Goal: Information Seeking & Learning: Check status

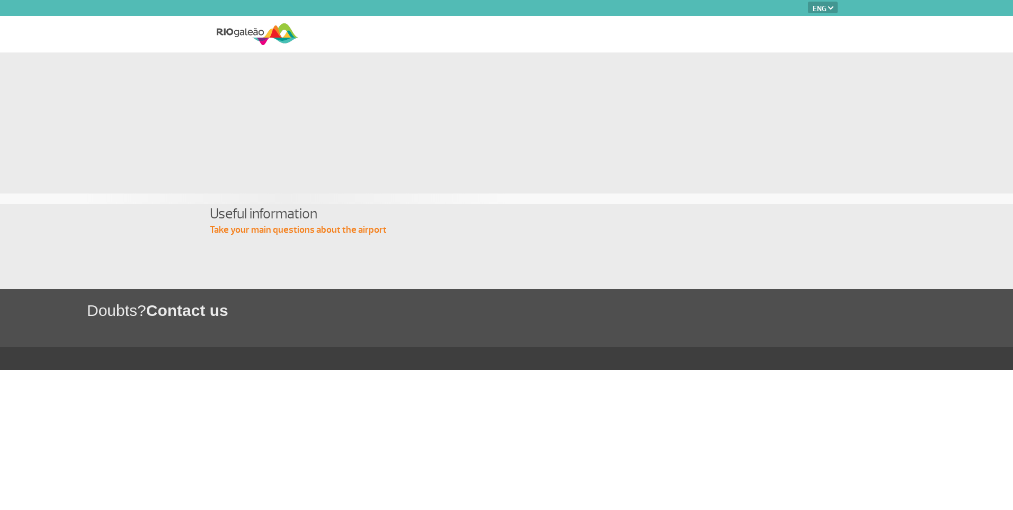
select select "en"
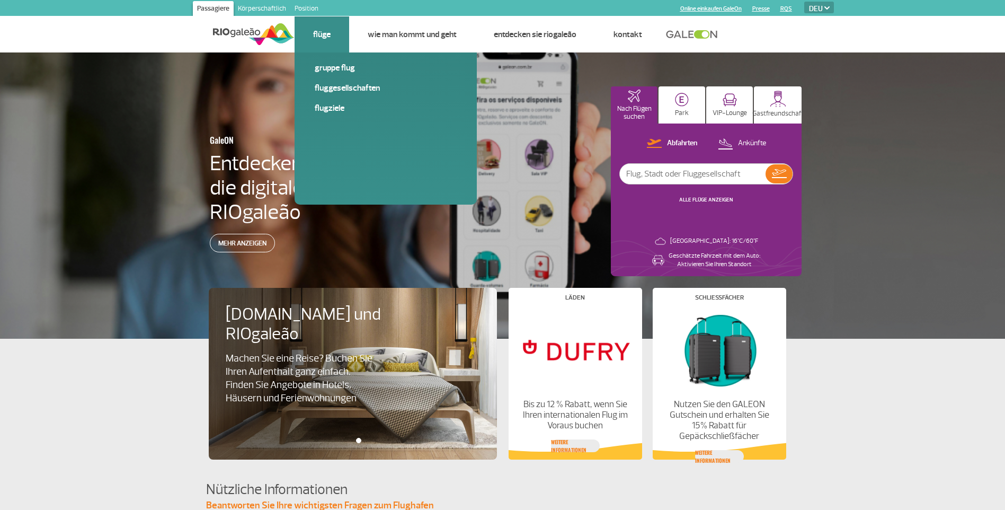
click at [328, 32] on link "Flüge" at bounding box center [321, 34] width 17 height 11
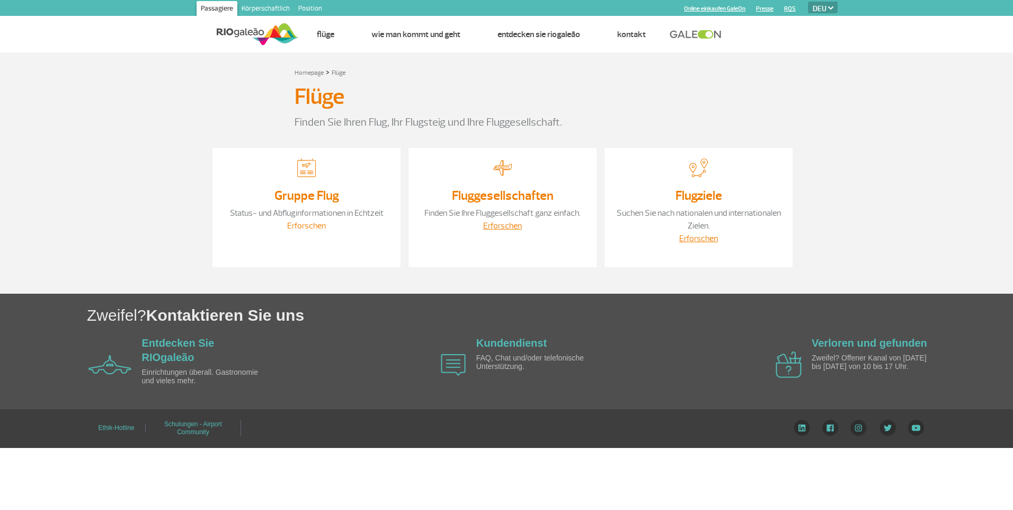
click at [307, 220] on link "Erforschen" at bounding box center [306, 225] width 39 height 11
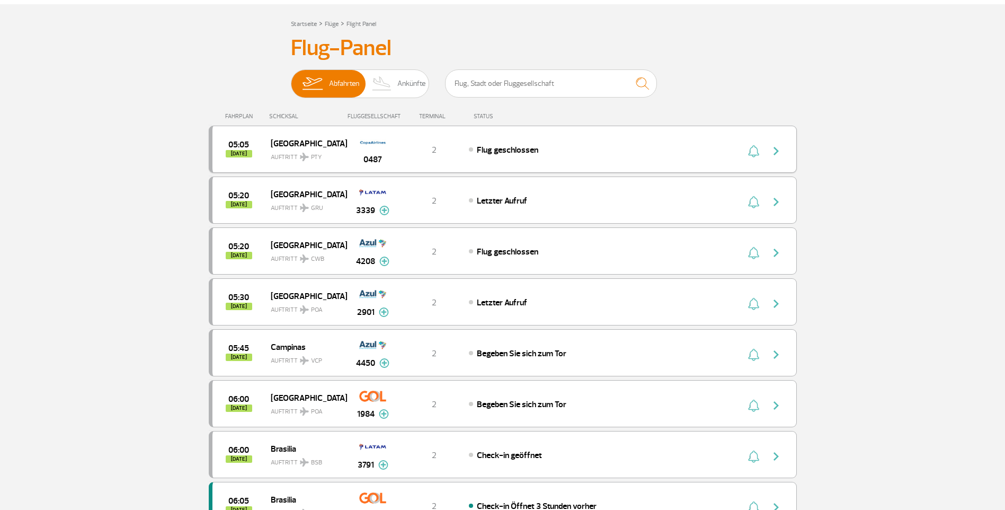
scroll to position [53, 0]
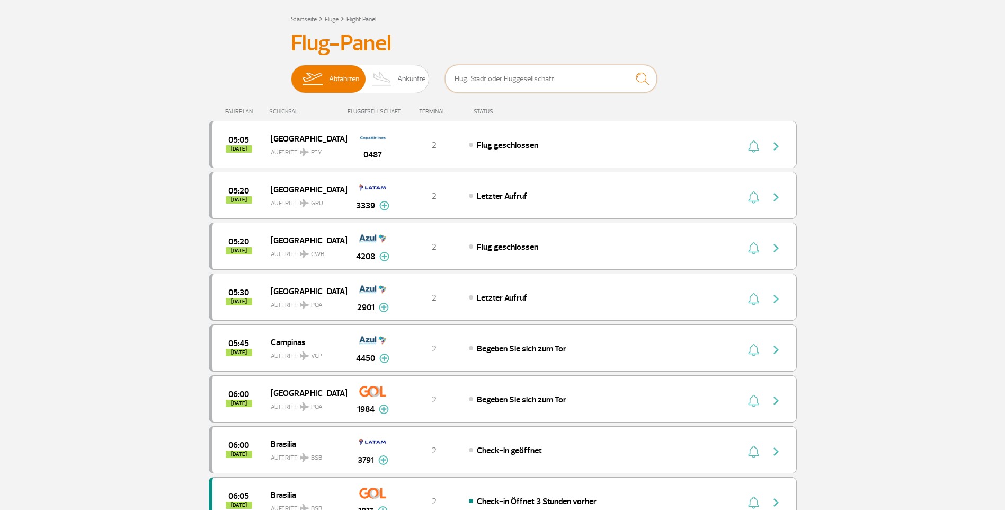
click at [488, 78] on input "text" at bounding box center [551, 79] width 212 height 28
type input "copa"
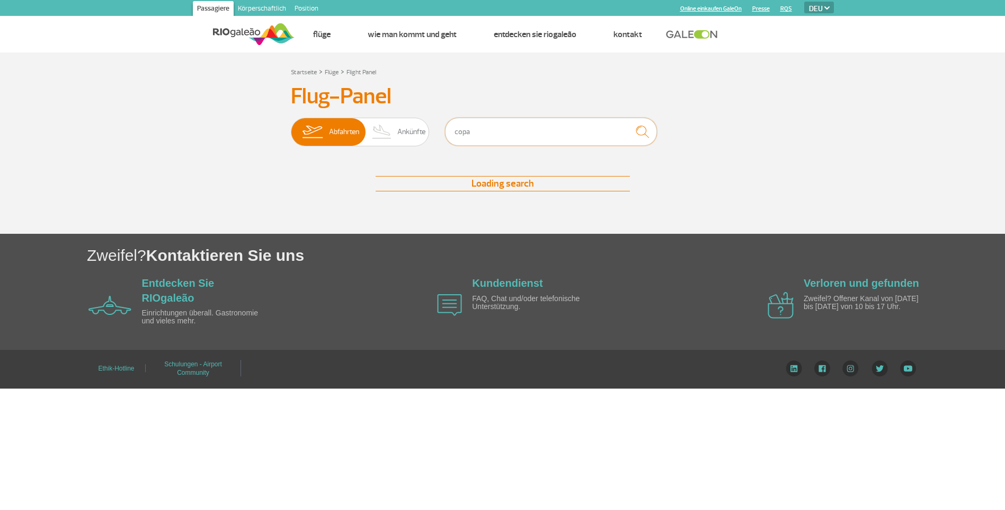
scroll to position [0, 0]
